Goal: Information Seeking & Learning: Check status

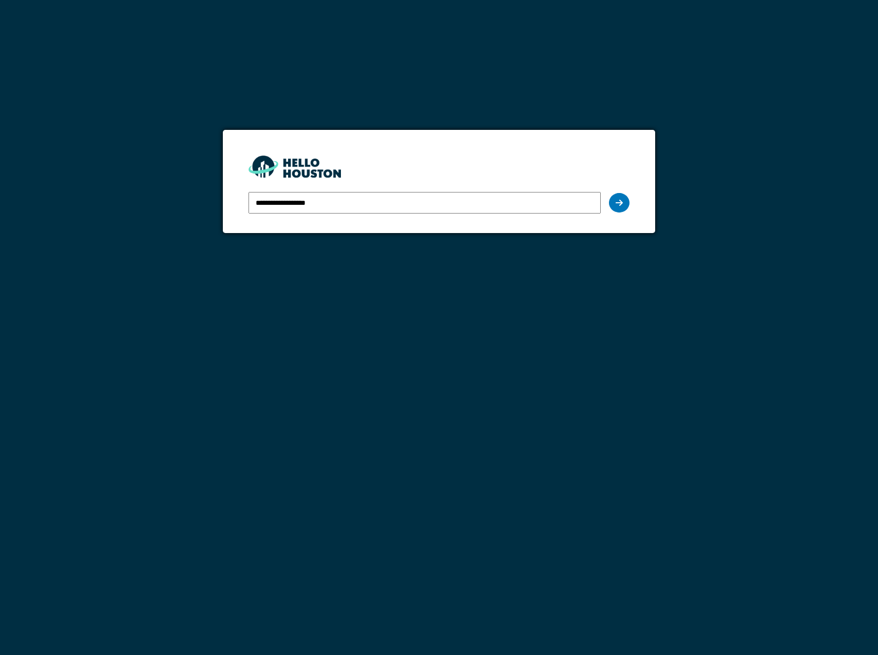
click at [605, 201] on div "**********" at bounding box center [439, 203] width 381 height 30
click at [612, 201] on div at bounding box center [619, 203] width 21 height 20
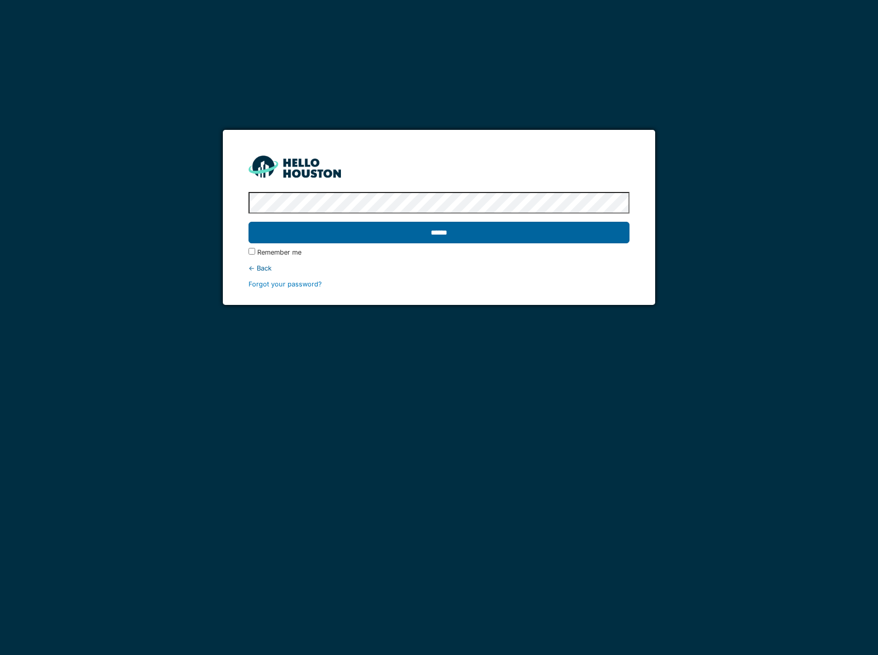
click at [470, 231] on input "******" at bounding box center [439, 233] width 381 height 22
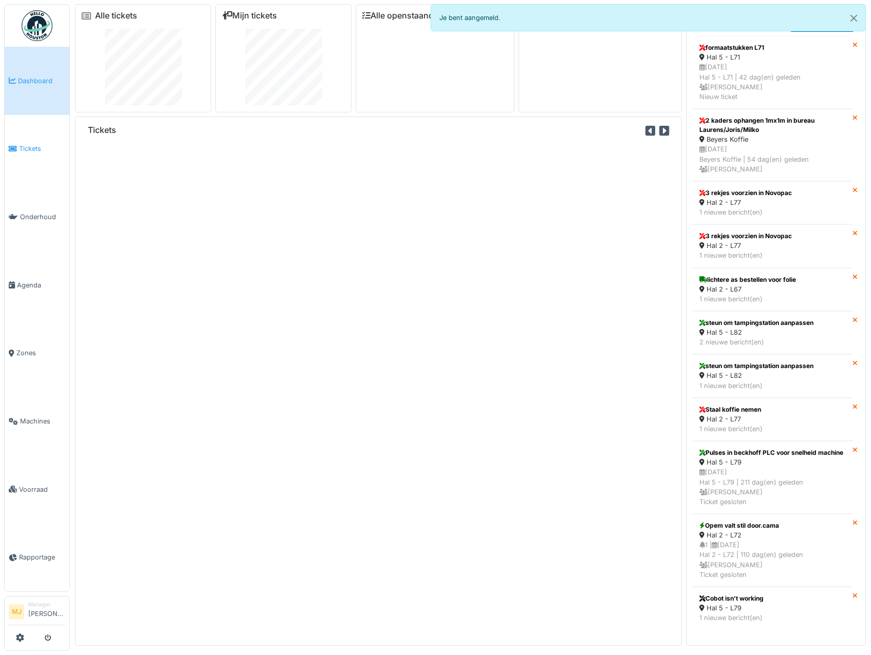
click at [33, 146] on span "Tickets" at bounding box center [42, 149] width 46 height 10
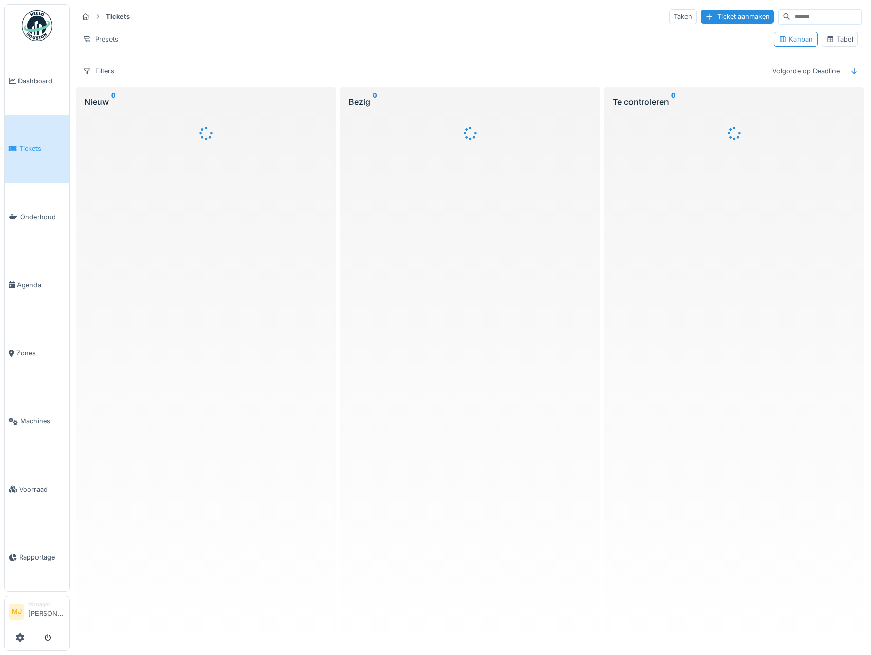
click at [843, 42] on div "Tabel" at bounding box center [839, 39] width 27 height 10
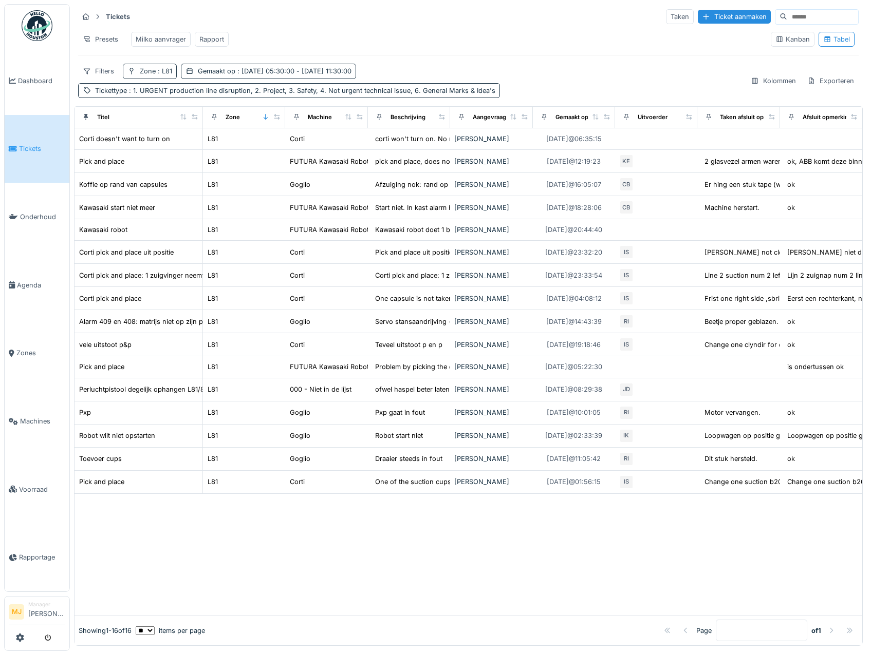
click at [164, 75] on span ": L81" at bounding box center [164, 71] width 16 height 8
click at [152, 122] on icon at bounding box center [149, 123] width 5 height 5
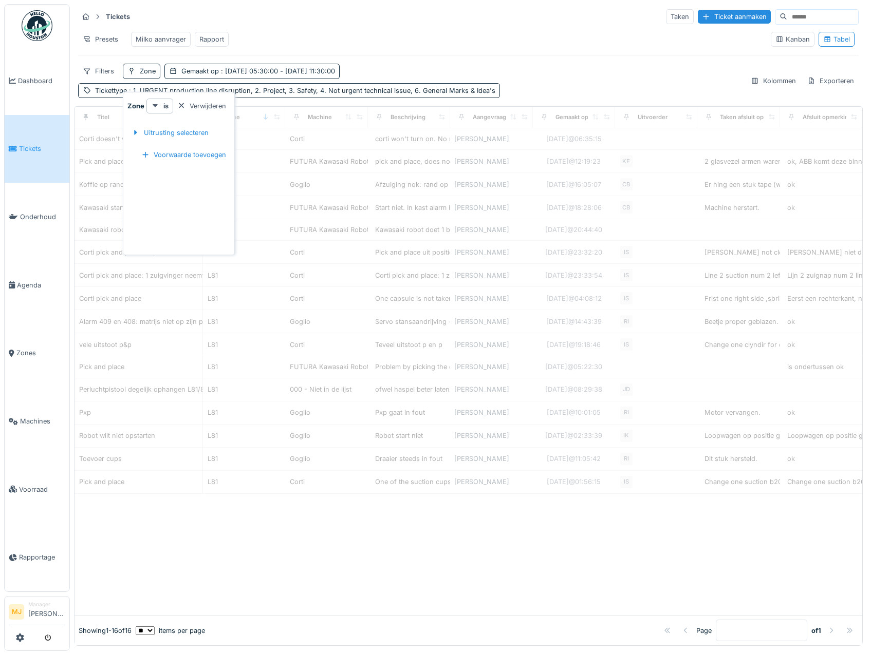
click at [439, 76] on div "Filters Zone Gemaakt op : 25-8-2025 05:30:00 - 31-8-2025 11:30:00 Tickettype : …" at bounding box center [410, 81] width 664 height 34
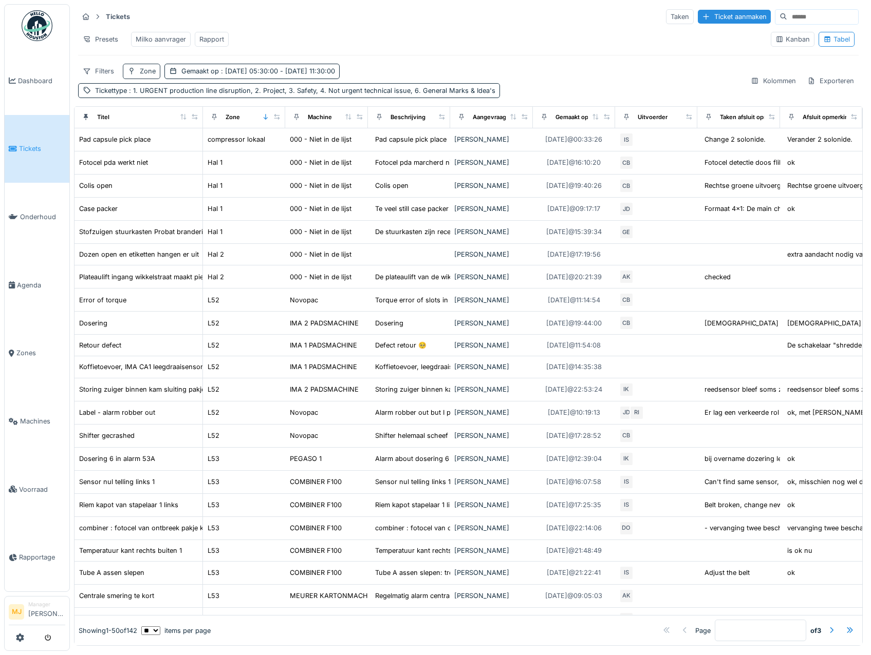
click at [147, 76] on div "Zone" at bounding box center [148, 71] width 16 height 10
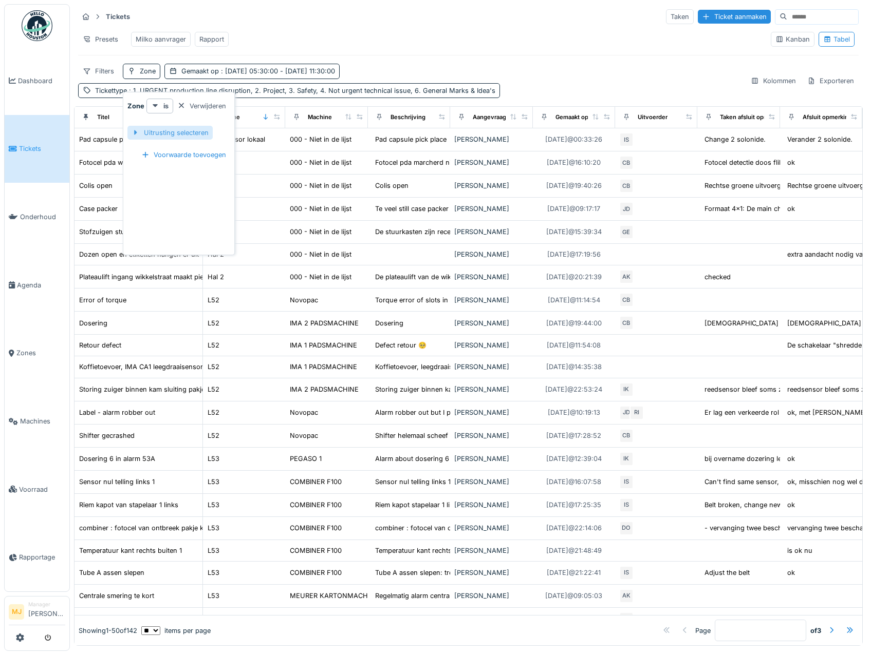
click at [132, 132] on div at bounding box center [135, 133] width 8 height 10
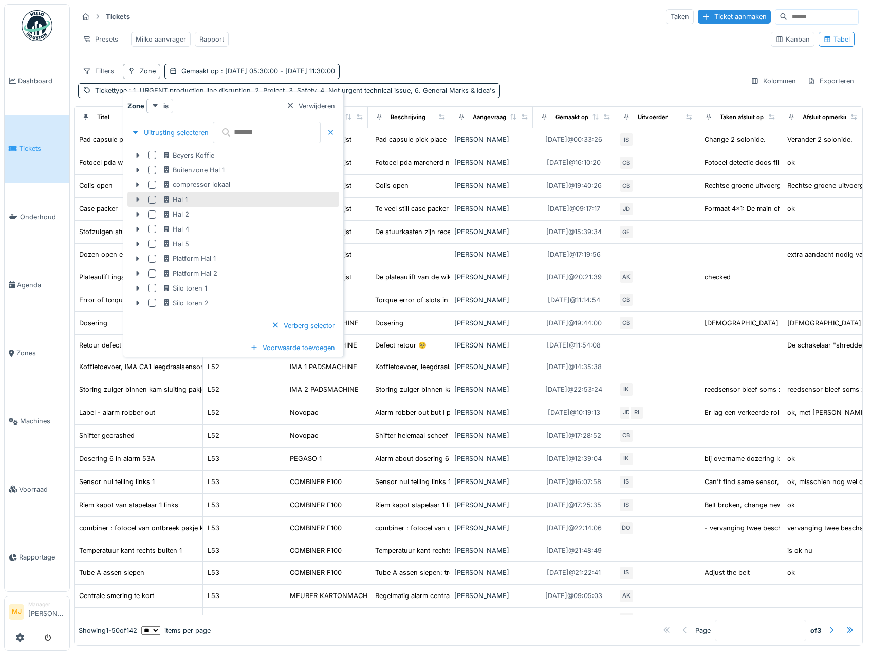
click at [138, 200] on icon at bounding box center [138, 199] width 3 height 5
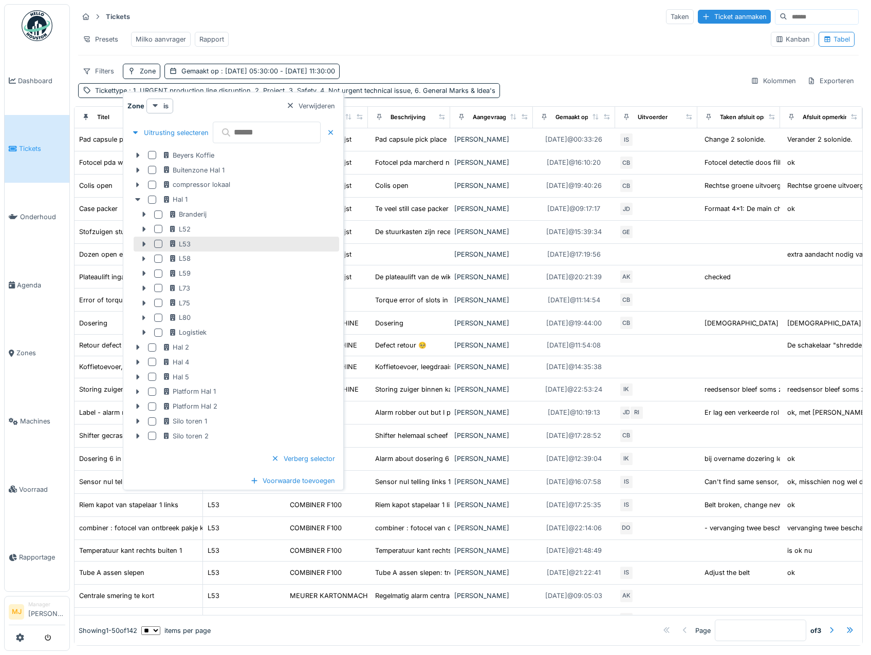
click at [158, 244] on div at bounding box center [158, 244] width 8 height 8
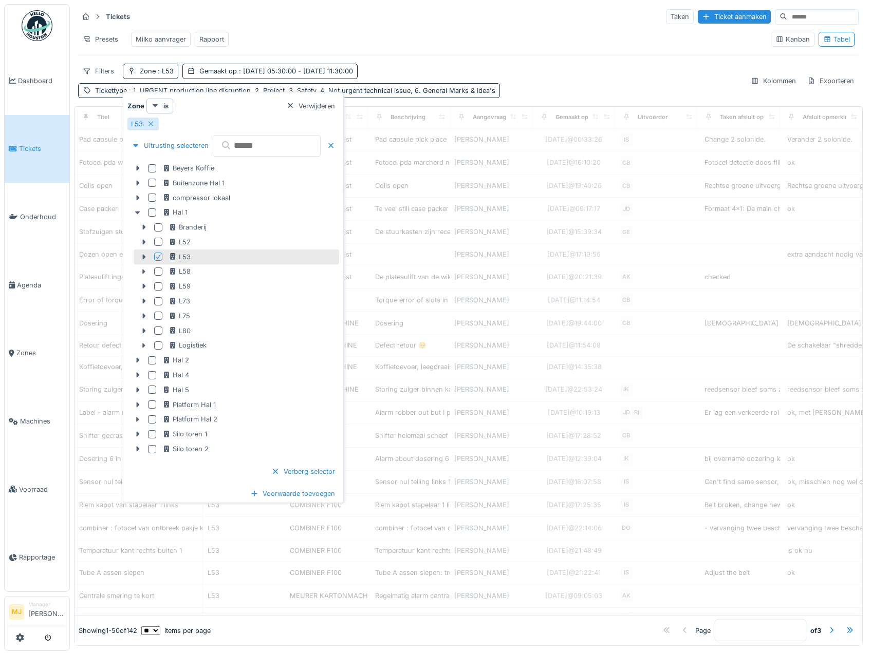
click at [431, 64] on div "Tickets Taken Ticket aanmaken Presets Milko aanvrager Rapport Kanban Tabel Filt…" at bounding box center [468, 53] width 788 height 98
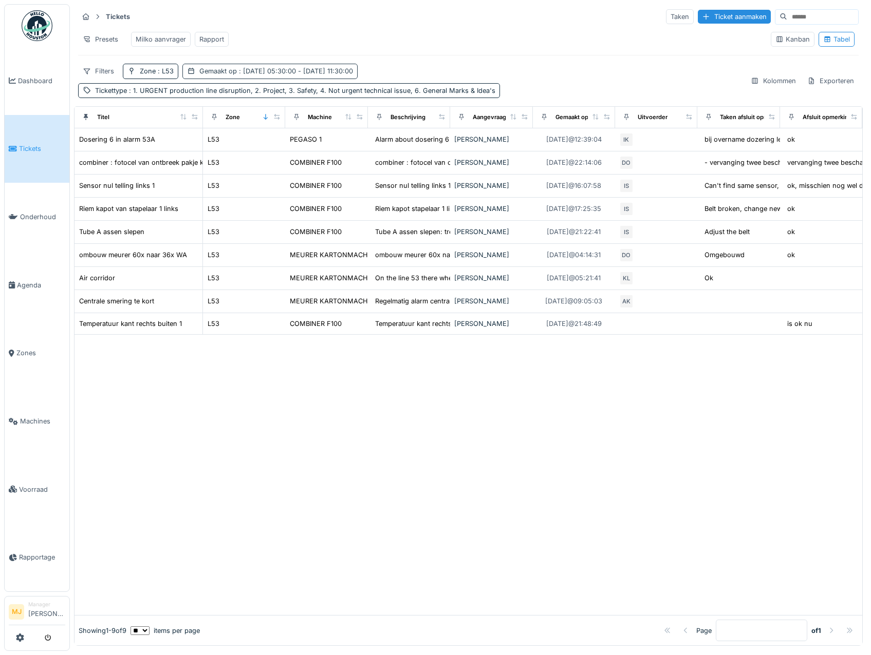
click at [263, 75] on span ": 25-8-2025 05:30:00 - 31-8-2025 11:30:00" at bounding box center [295, 71] width 116 height 8
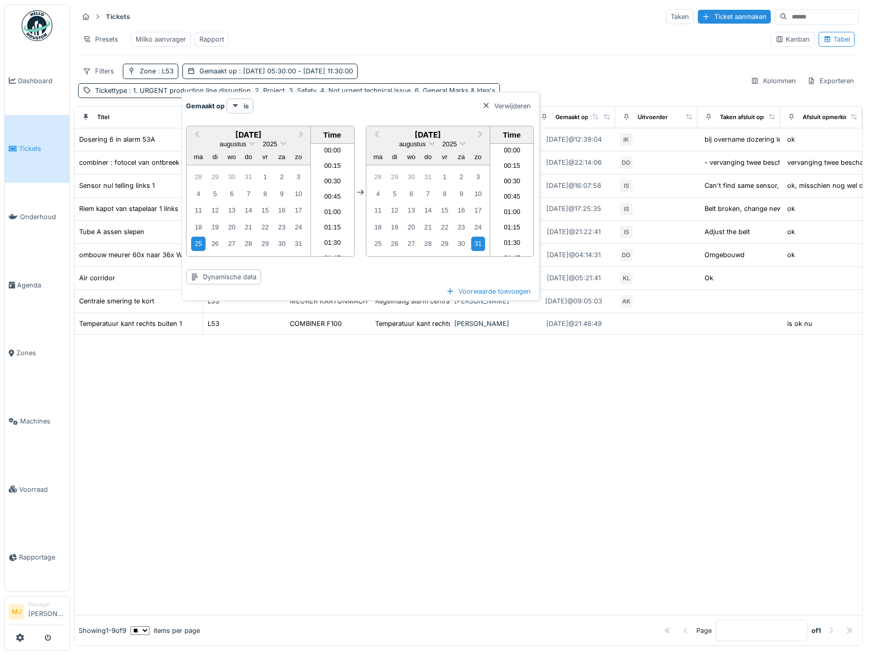
scroll to position [660, 0]
click at [301, 136] on span "Next Month" at bounding box center [301, 135] width 0 height 12
click at [202, 178] on div "1" at bounding box center [198, 178] width 14 height 14
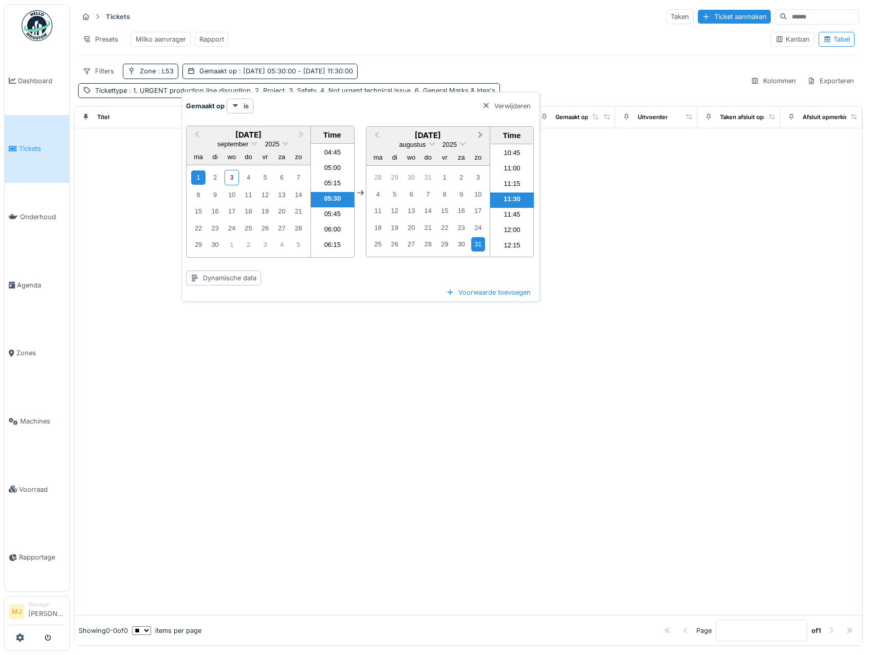
click at [482, 136] on button "Next Month" at bounding box center [481, 136] width 16 height 16
click at [428, 174] on div "4" at bounding box center [428, 178] width 14 height 14
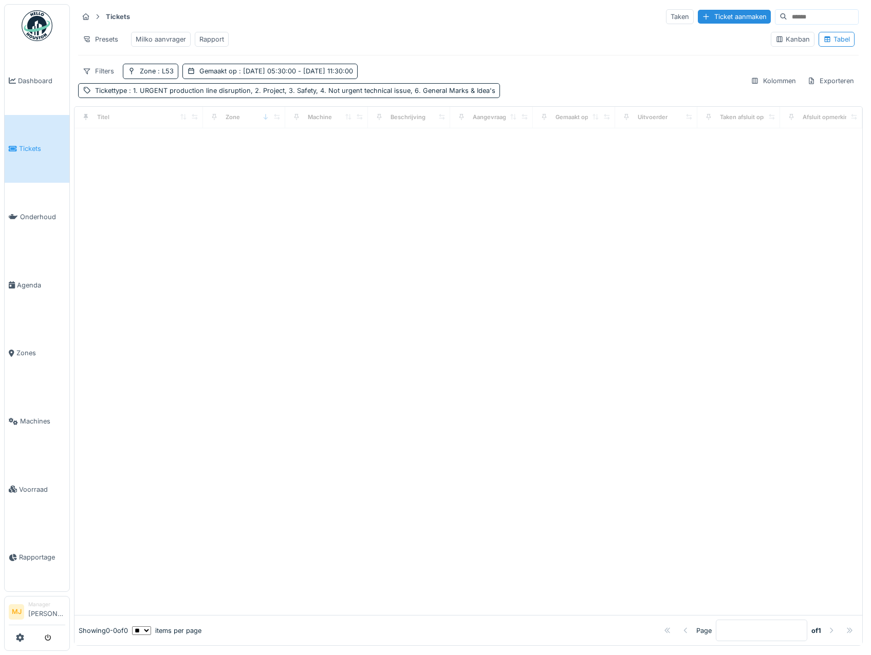
click at [521, 44] on div "Presets Milko aanvrager Rapport" at bounding box center [420, 39] width 684 height 23
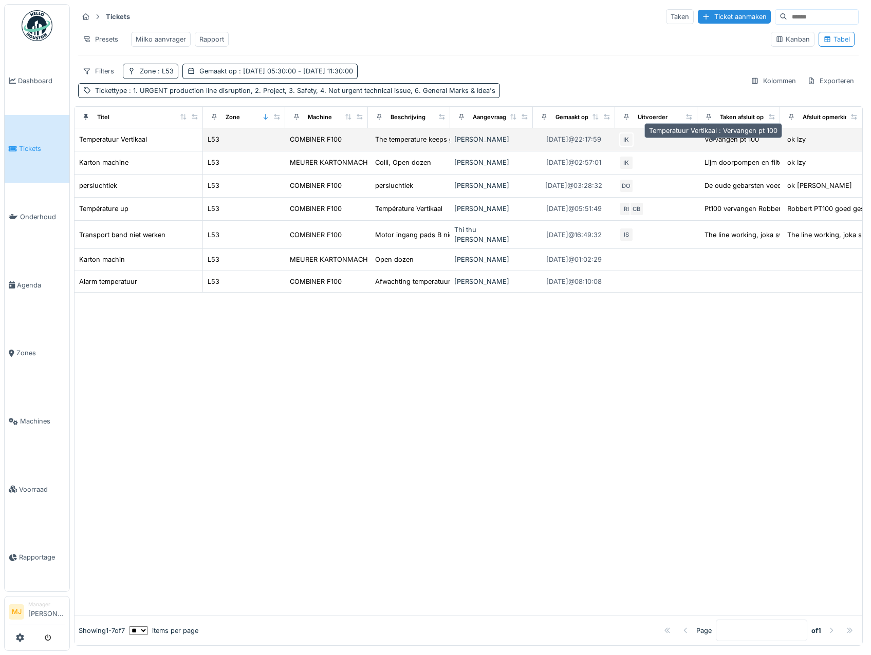
click at [721, 144] on div "Vervangen pt 100" at bounding box center [731, 140] width 54 height 10
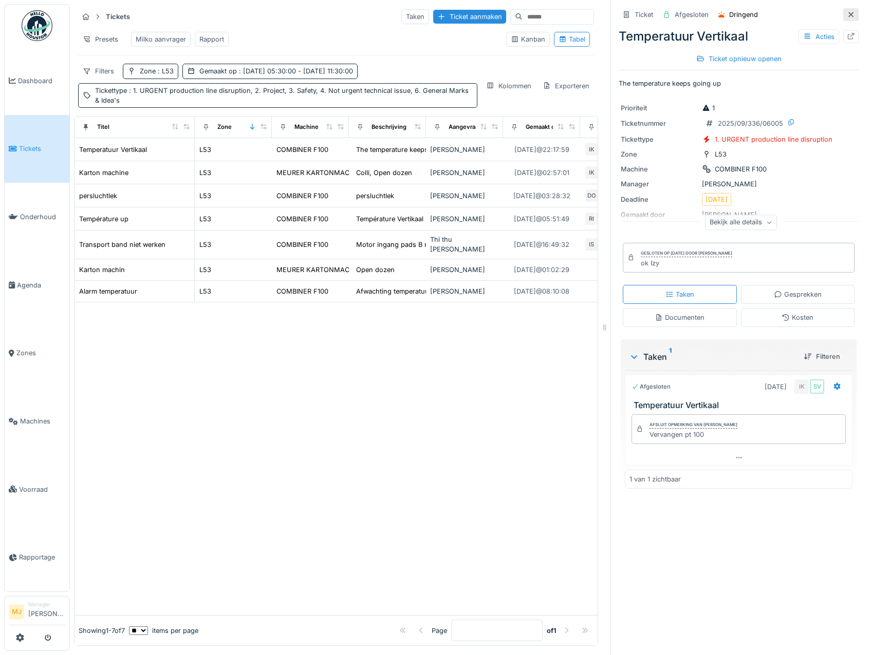
click at [843, 15] on div at bounding box center [850, 14] width 15 height 13
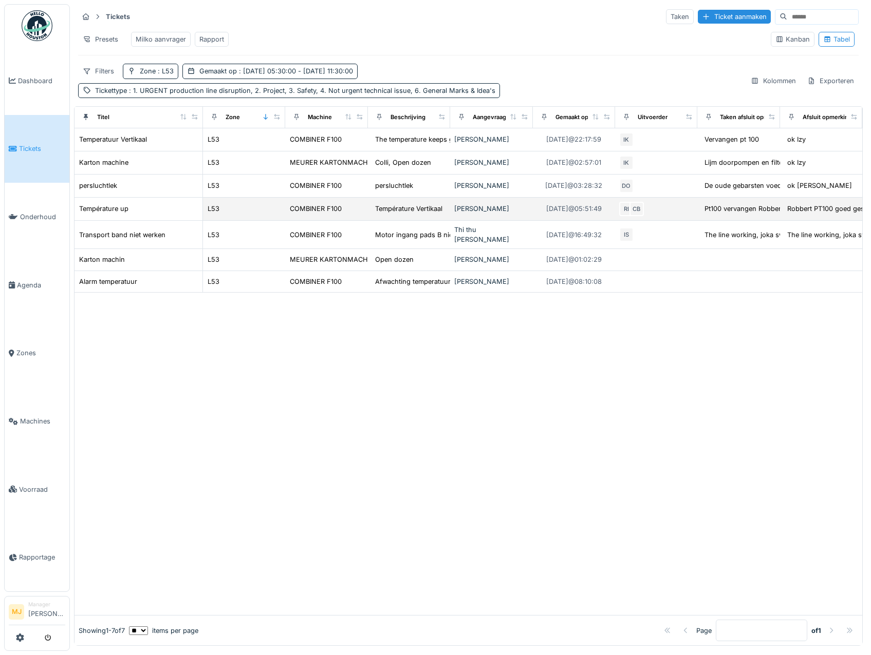
click at [655, 216] on div "RI CB" at bounding box center [654, 209] width 70 height 14
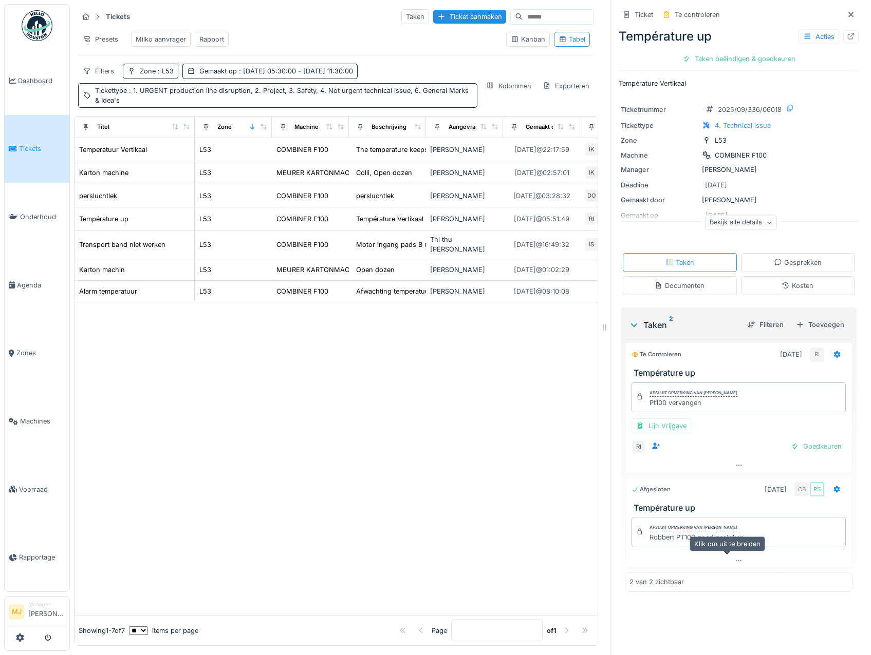
scroll to position [8, 0]
click at [678, 524] on div "Afsluit opmerking van Carl Bauwelinck" at bounding box center [693, 527] width 88 height 7
drag, startPoint x: 678, startPoint y: 521, endPoint x: 684, endPoint y: 609, distance: 88.0
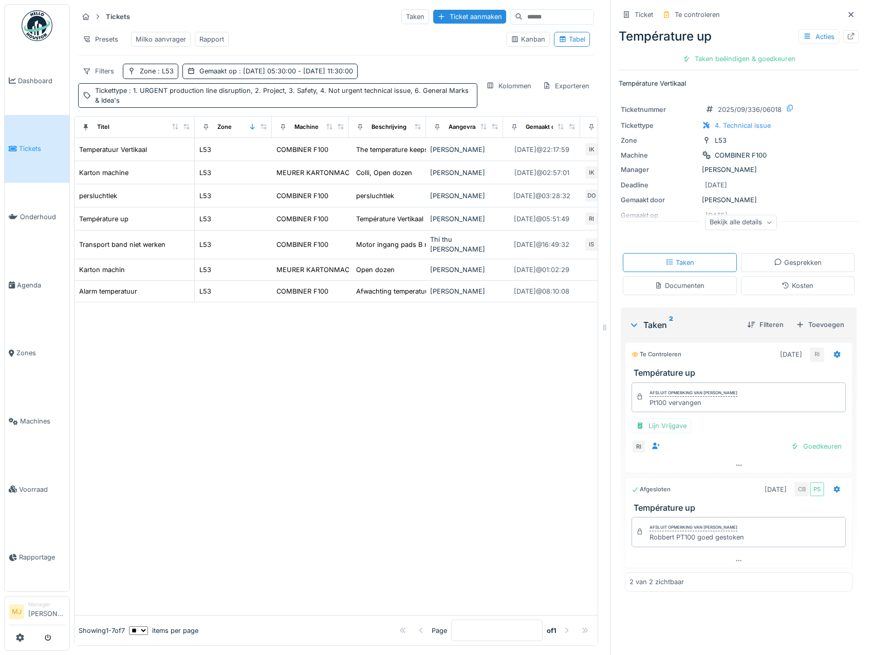
click at [684, 609] on div "Ticket Te controleren Température up Acties Taken beëindigen & goedkeuren Tempé…" at bounding box center [738, 327] width 257 height 655
click at [848, 12] on icon at bounding box center [850, 14] width 5 height 5
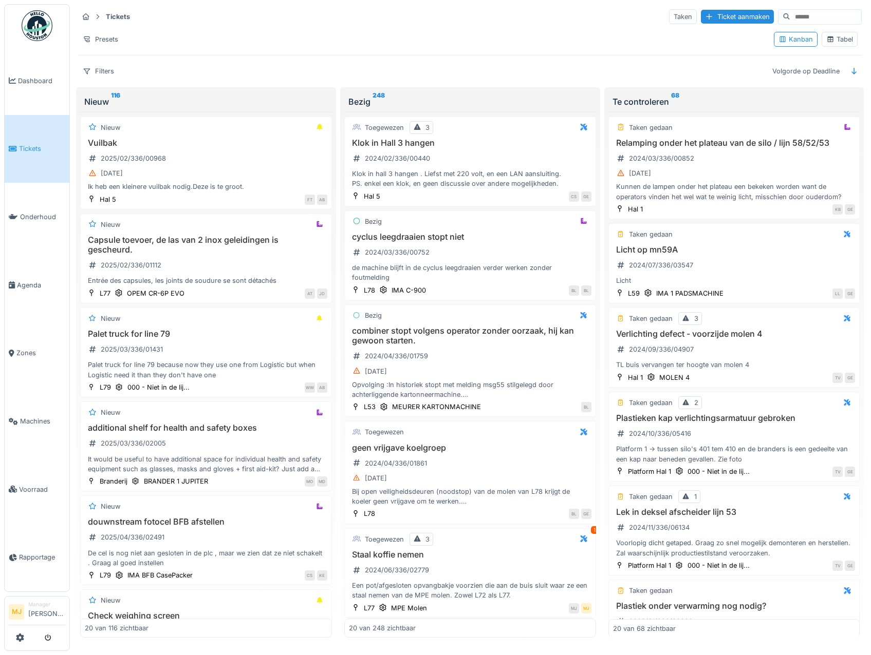
click at [828, 40] on div "Tabel" at bounding box center [839, 39] width 27 height 10
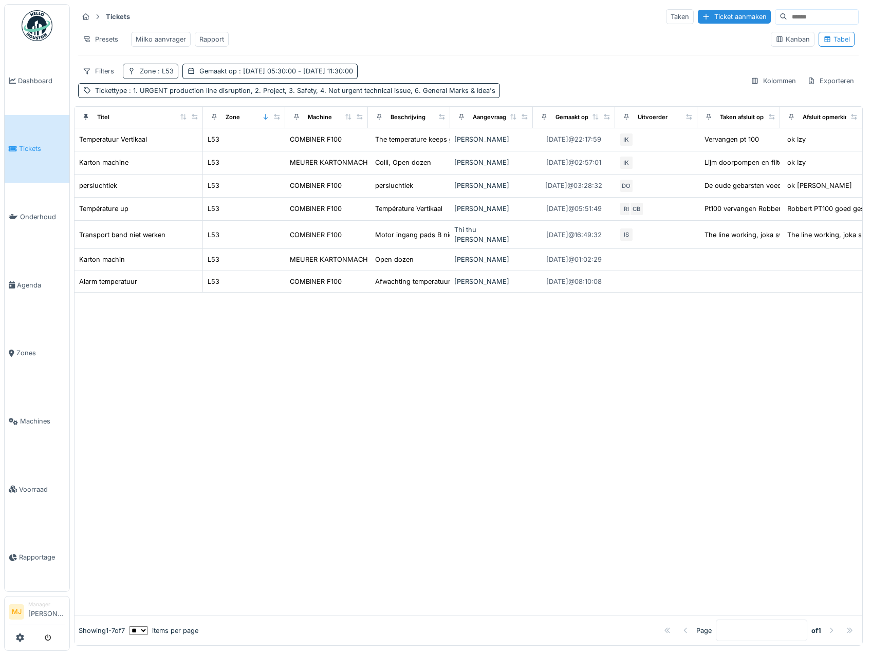
click at [142, 74] on div "Zone : L53" at bounding box center [157, 71] width 34 height 10
click at [151, 125] on icon at bounding box center [151, 124] width 8 height 7
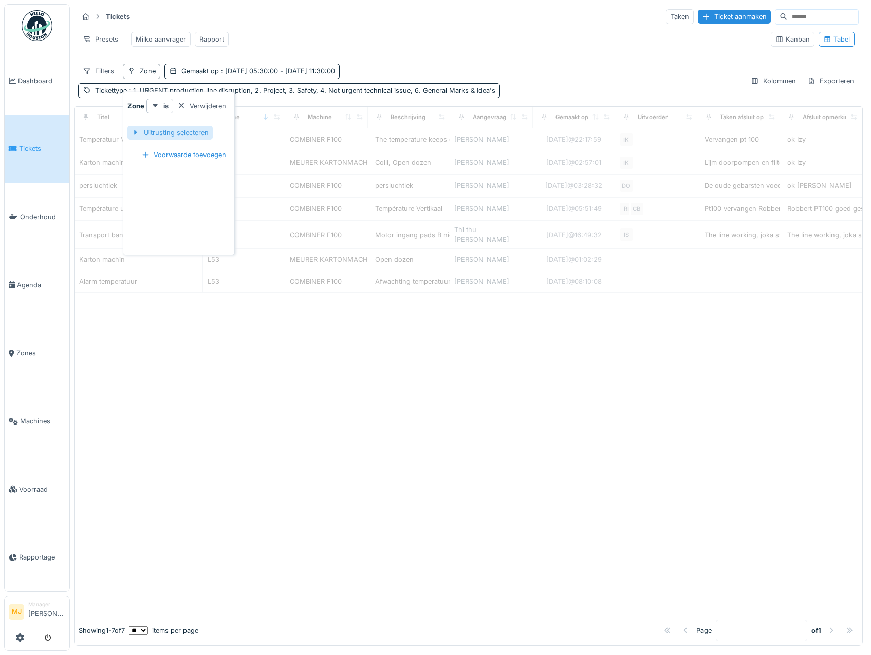
click at [136, 131] on div at bounding box center [135, 133] width 8 height 10
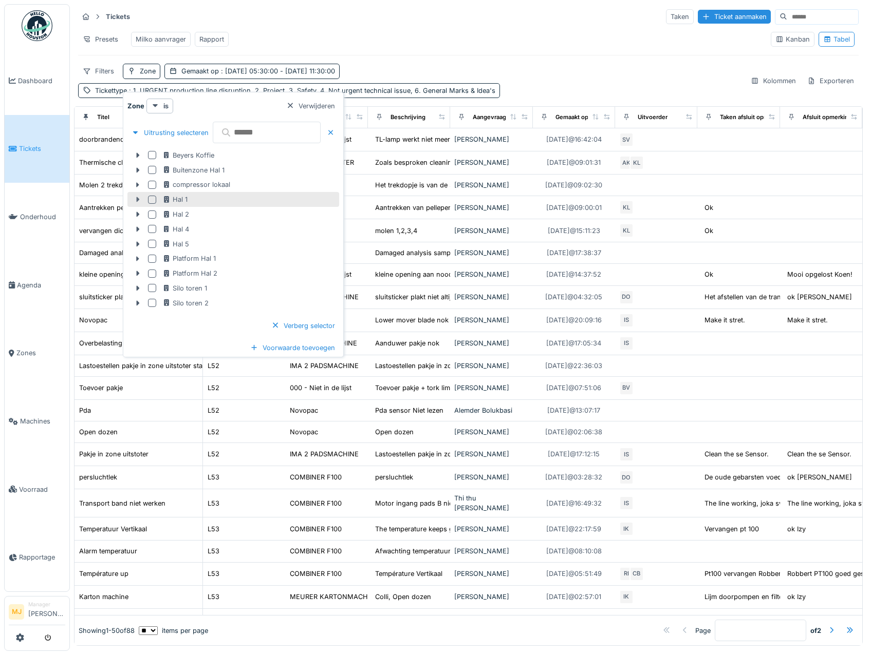
click at [139, 200] on icon at bounding box center [138, 199] width 8 height 7
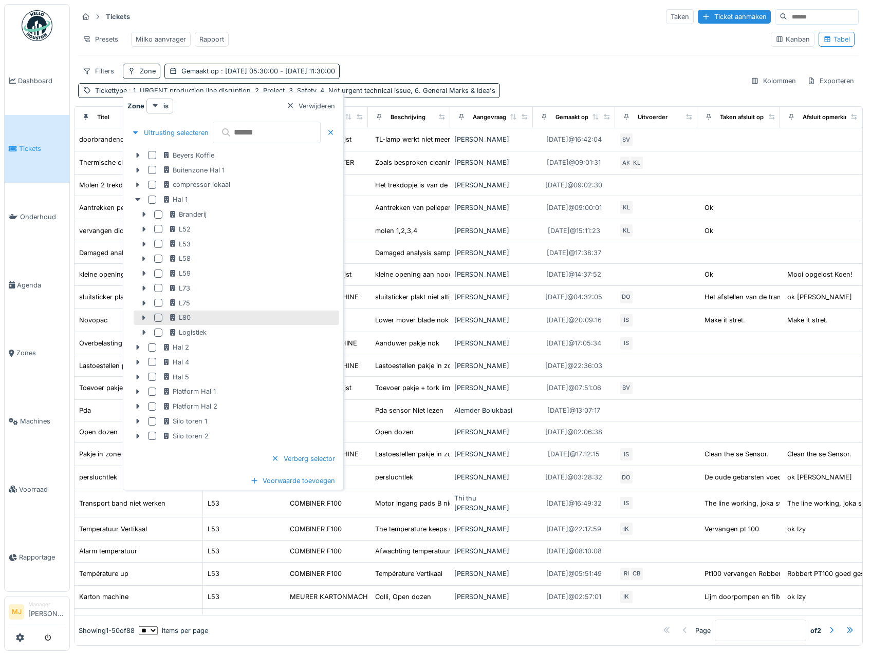
click at [159, 318] on div at bounding box center [158, 318] width 8 height 8
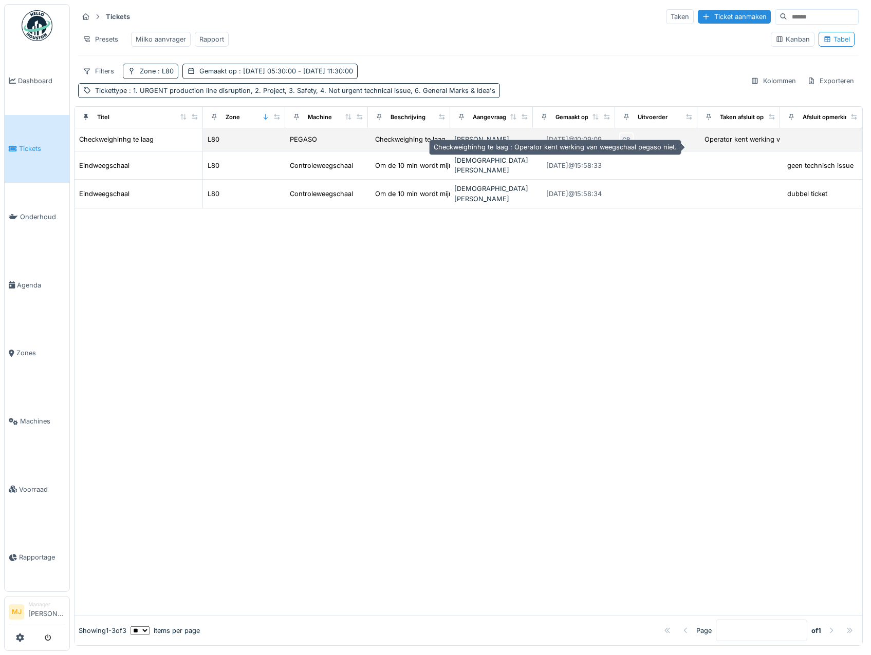
click at [704, 144] on div "Operator kent werking van weegschaal pegaso niet." at bounding box center [785, 140] width 162 height 10
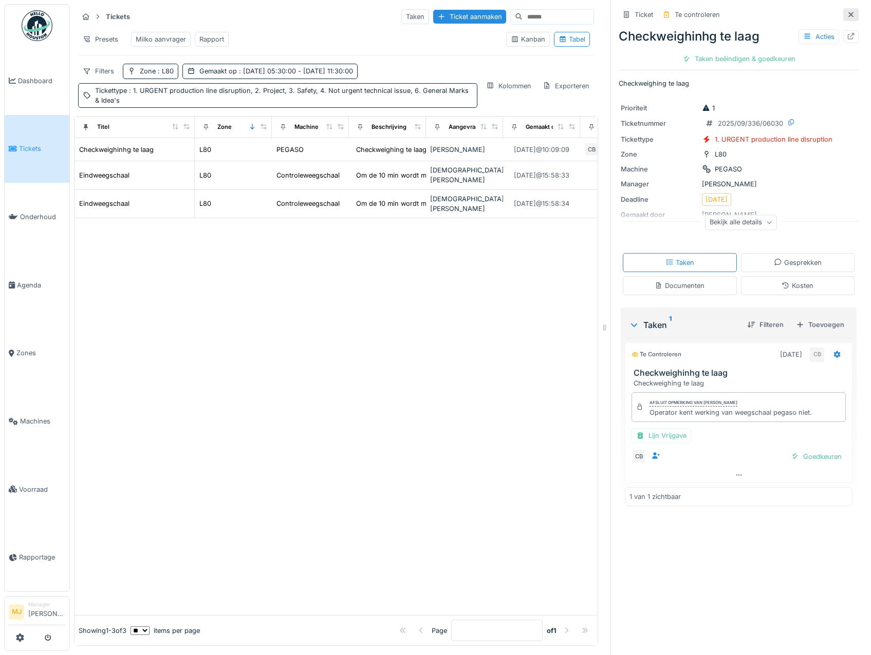
click at [846, 12] on icon at bounding box center [850, 14] width 8 height 7
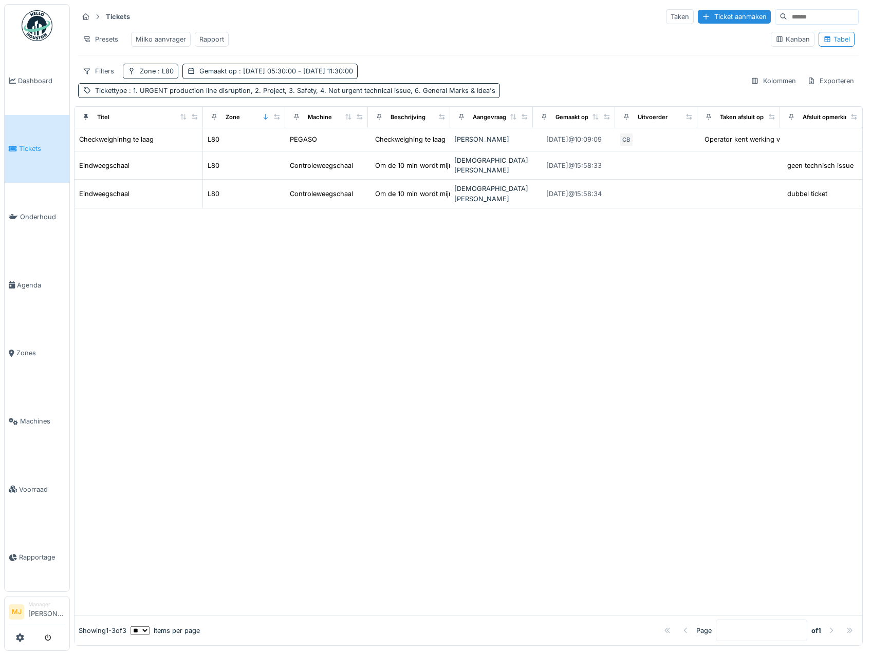
click at [592, 271] on div at bounding box center [467, 412] width 787 height 407
click at [41, 33] on img at bounding box center [37, 25] width 31 height 31
